Goal: Information Seeking & Learning: Learn about a topic

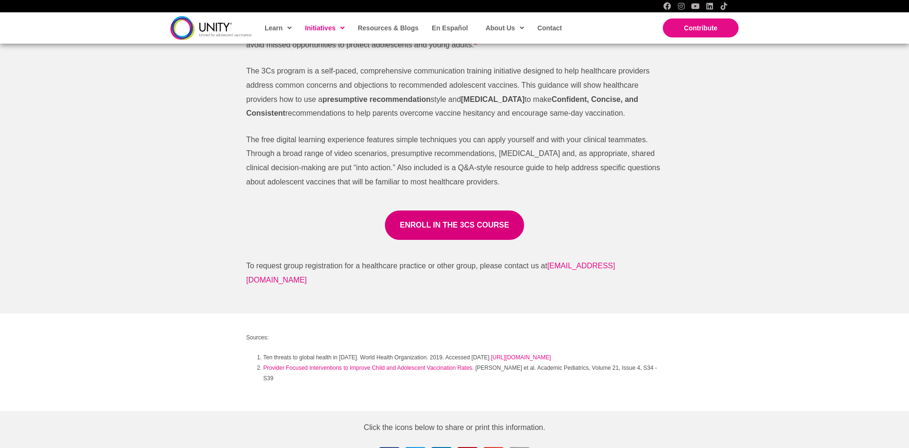
scroll to position [585, 0]
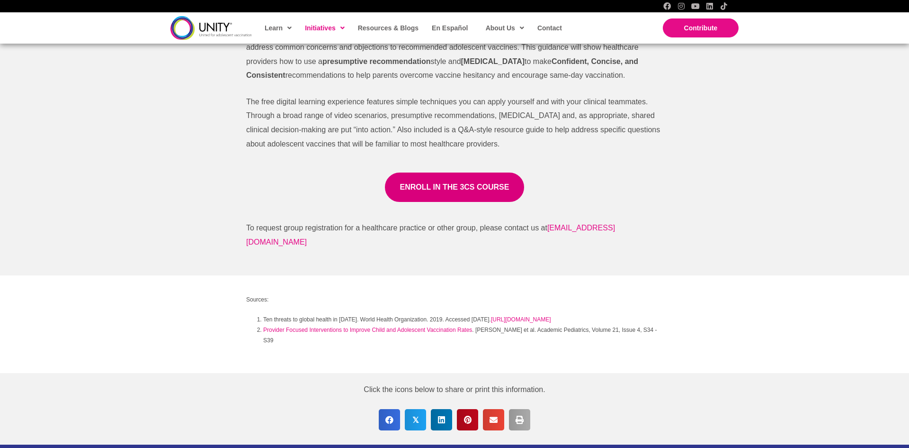
click at [387, 420] on span "Share on Facebook" at bounding box center [389, 419] width 21 height 21
click at [170, 162] on div "The 3Cs Program Research has shown that certain approaches and tools are effect…" at bounding box center [454, 107] width 909 height 335
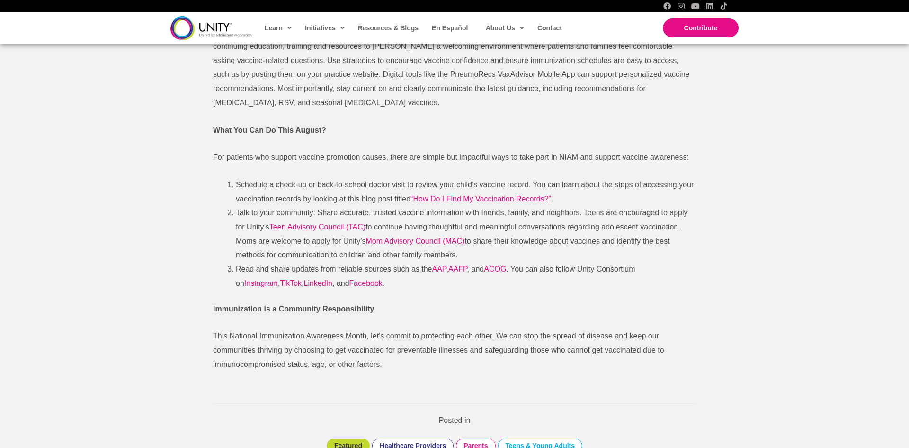
scroll to position [1021, 0]
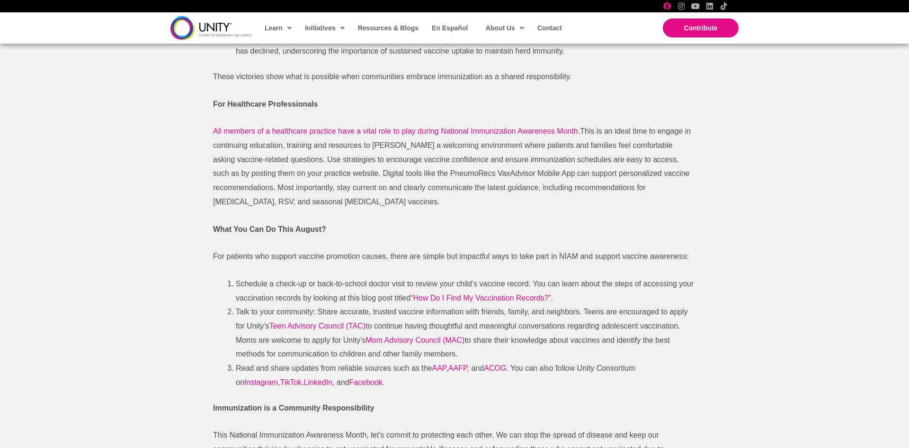
click at [670, 7] on icon "Facebook" at bounding box center [668, 6] width 8 height 8
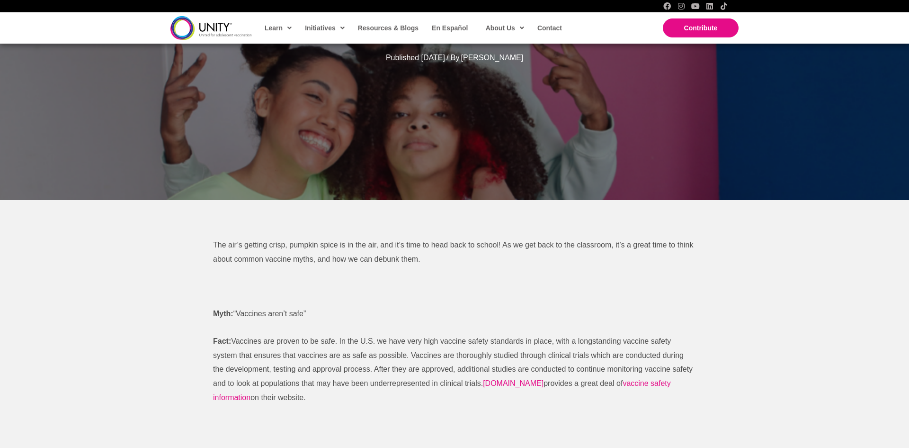
scroll to position [189, 0]
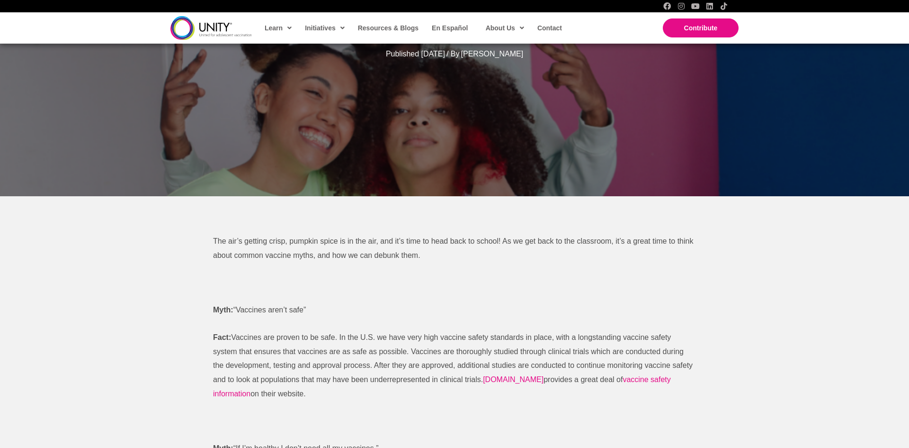
drag, startPoint x: 501, startPoint y: 240, endPoint x: 525, endPoint y: 262, distance: 32.2
click at [525, 262] on p "The air’s getting crisp, pumpkin spice is in the air, and it’s time to head bac…" at bounding box center [454, 248] width 483 height 28
copy span "As we get back to the classroom, it’s a great time to think about common vaccin…"
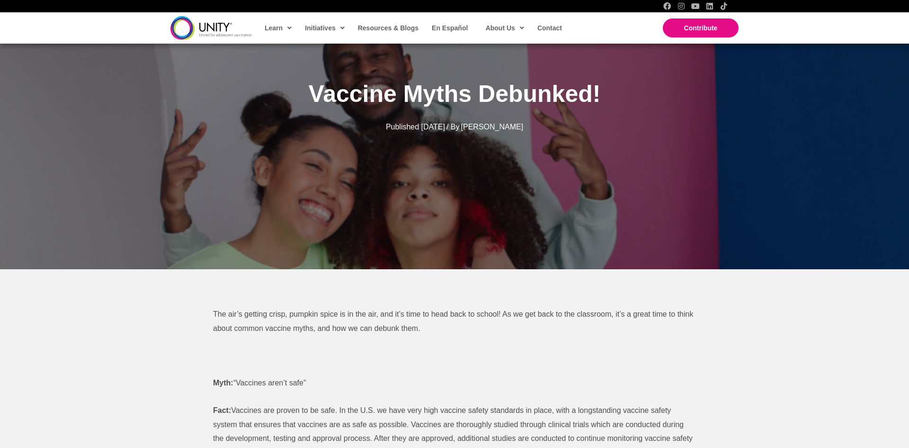
scroll to position [185, 0]
